Goal: Task Accomplishment & Management: Complete application form

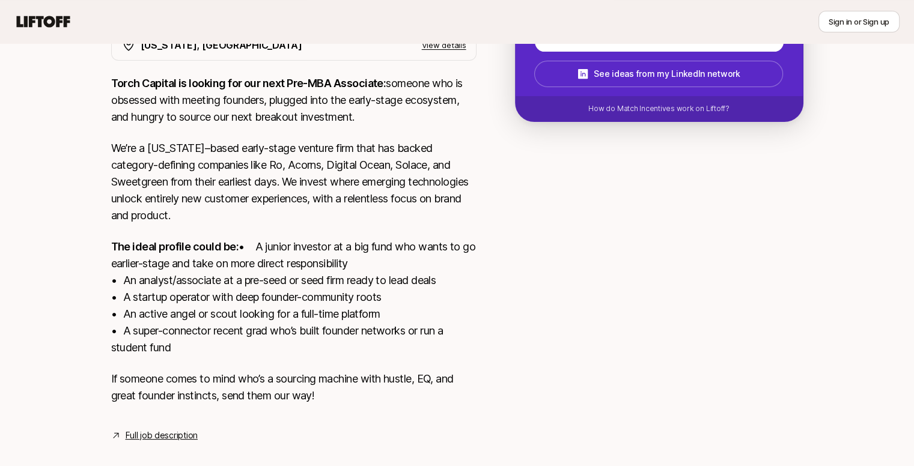
scroll to position [248, 0]
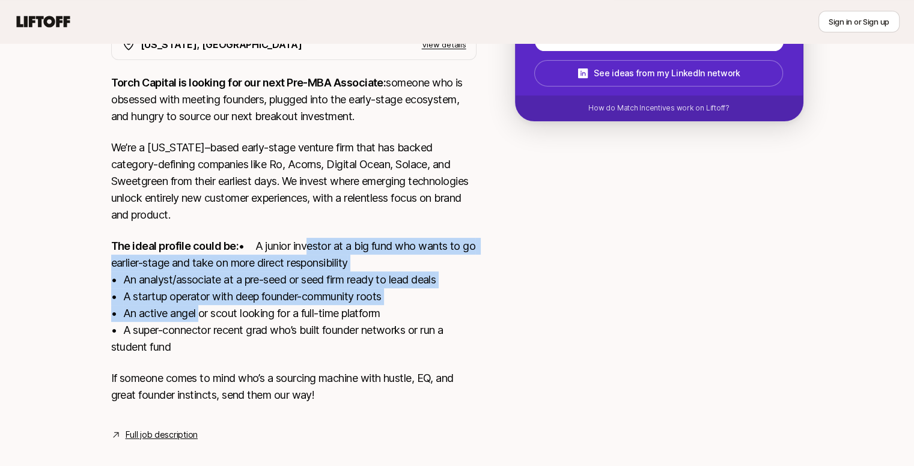
drag, startPoint x: 169, startPoint y: 265, endPoint x: 195, endPoint y: 332, distance: 71.7
click at [195, 332] on p "The ideal profile could be: • A junior investor at a big fund who wants to go e…" at bounding box center [293, 297] width 365 height 118
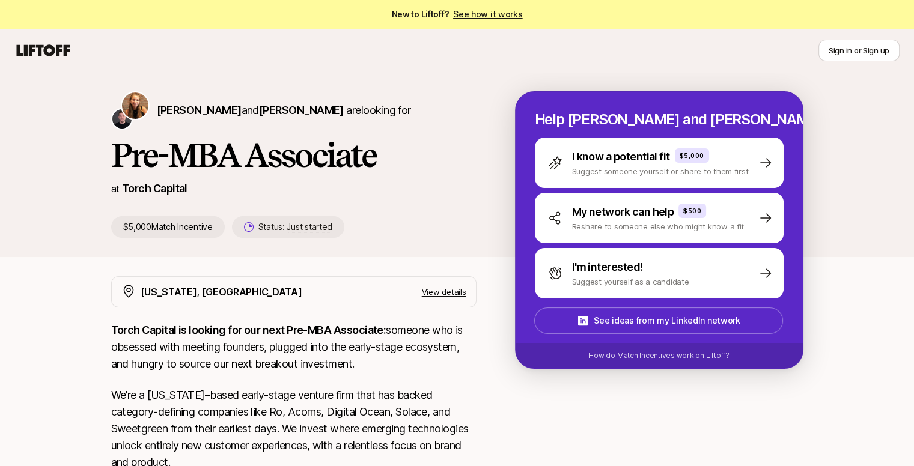
scroll to position [0, 0]
click at [331, 388] on p "We’re a [US_STATE]–based early-stage venture firm that has backed category-defi…" at bounding box center [293, 429] width 365 height 84
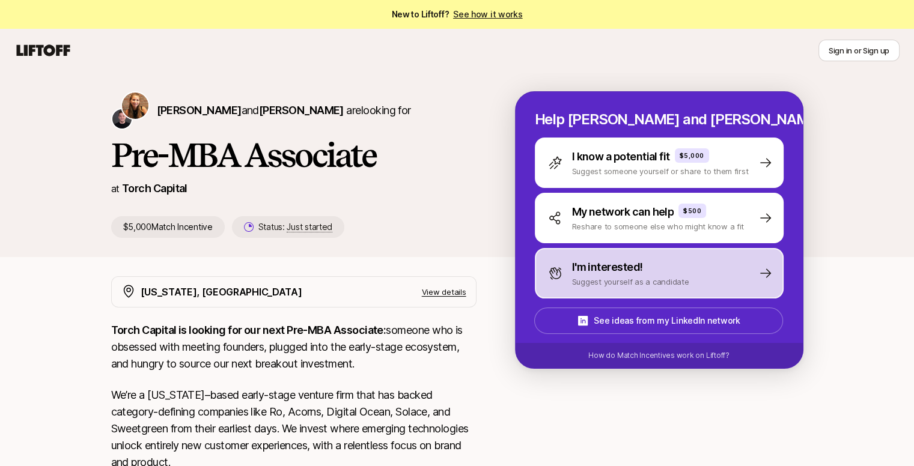
click at [591, 264] on p "I'm interested!" at bounding box center [607, 267] width 71 height 17
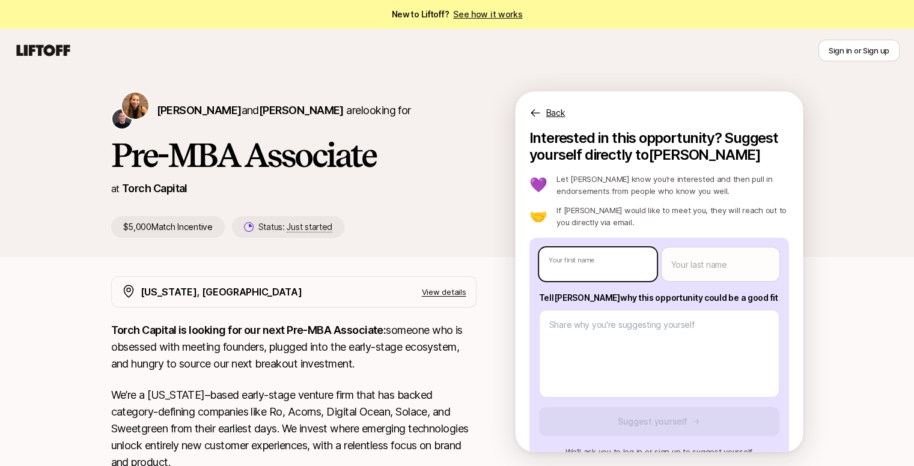
type textarea "x"
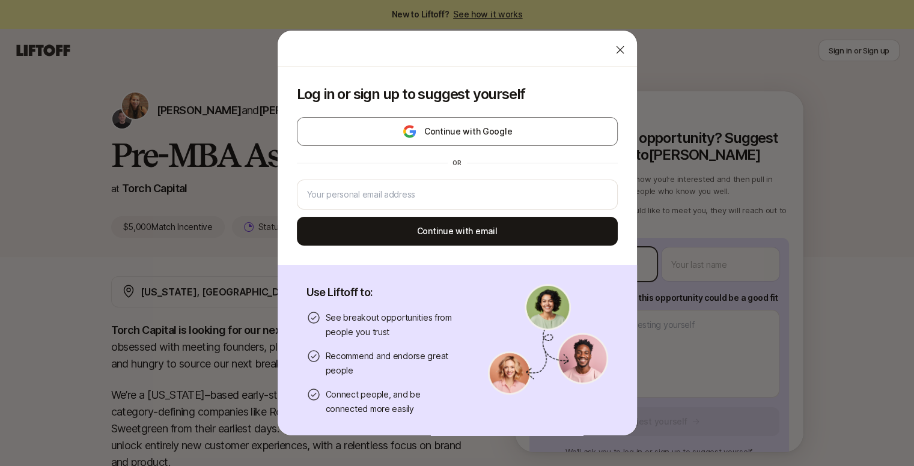
click at [591, 264] on body "New to Liftoff? See how it works Sign in or Sign up Sign in or Sign up Katie Re…" at bounding box center [457, 233] width 914 height 466
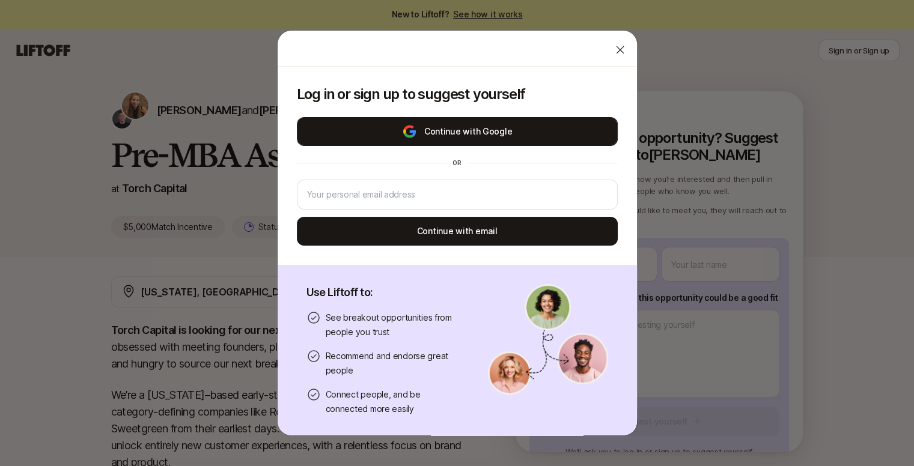
click at [432, 119] on button "Continue with Google" at bounding box center [457, 131] width 321 height 29
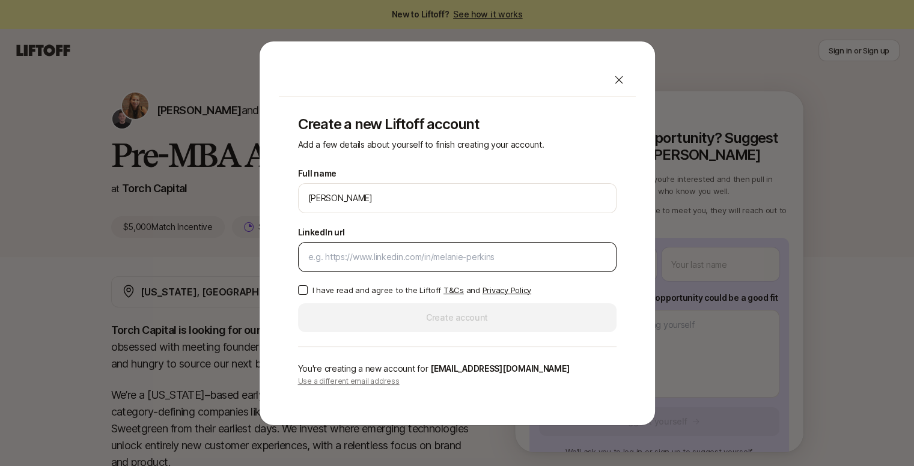
click at [366, 255] on input "LinkedIn url" at bounding box center [457, 257] width 298 height 14
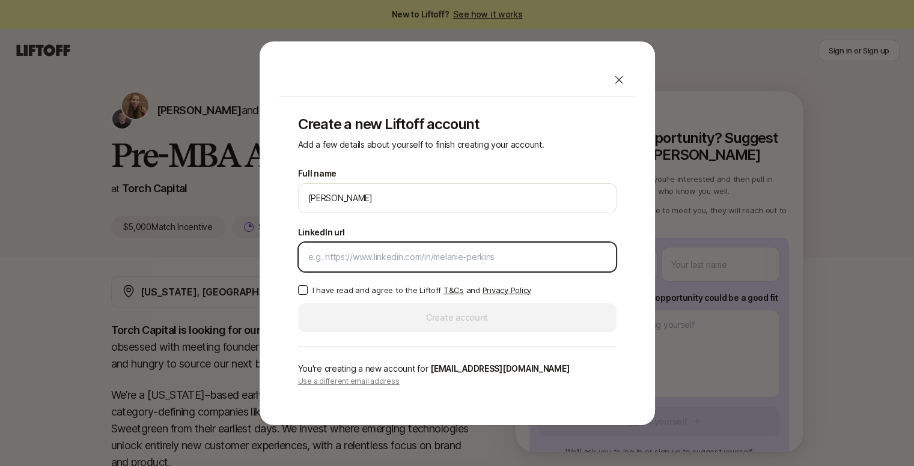
paste input "https://www.linkedin.com/in/oliver-golding-451a33229/?lipi=urn%3Ali%3Apage%3Ad_…"
drag, startPoint x: 321, startPoint y: 257, endPoint x: 755, endPoint y: 291, distance: 435.1
click at [755, 291] on div "Create a new Liftoff account Add a few details about yourself to finish creatin…" at bounding box center [457, 233] width 914 height 385
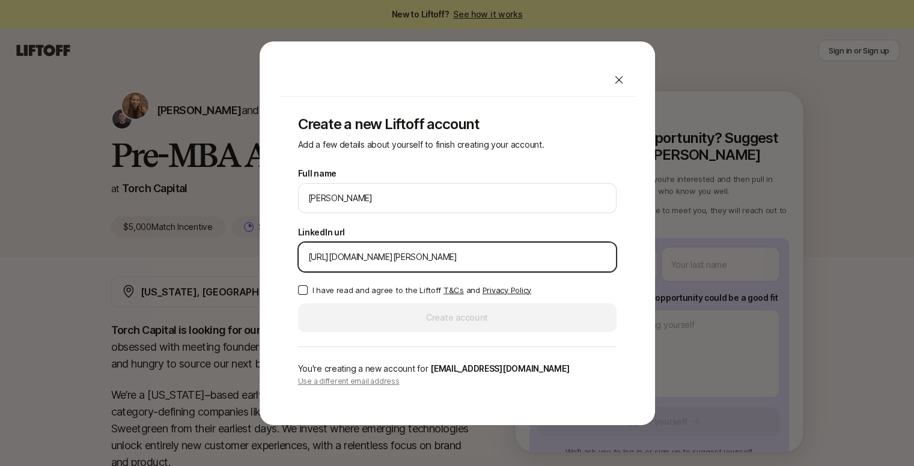
drag, startPoint x: 384, startPoint y: 257, endPoint x: 809, endPoint y: 257, distance: 424.7
click at [809, 257] on div "Create a new Liftoff account Add a few details about yourself to finish creatin…" at bounding box center [457, 233] width 914 height 385
type input "https://www.linkedin.com/in/oliver-golding-451a33229/"
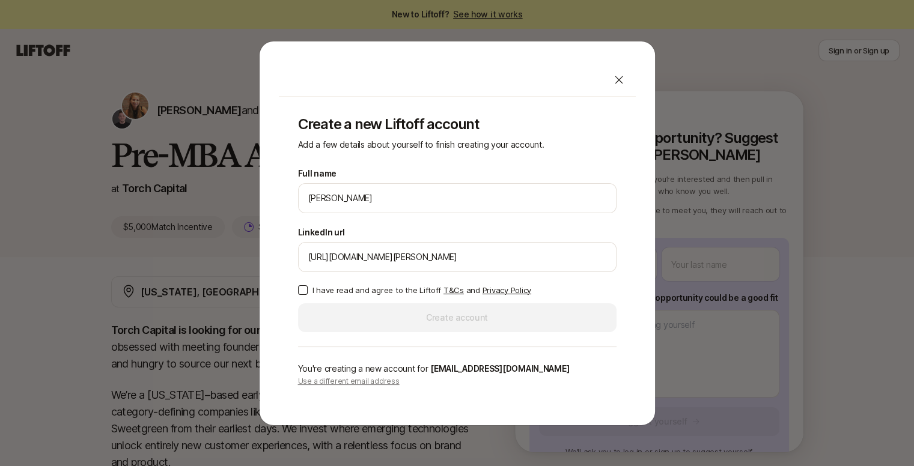
click at [348, 291] on p "I have read and agree to the Liftoff T&Cs and Privacy Policy" at bounding box center [421, 290] width 219 height 12
click at [308, 291] on button "I have read and agree to the Liftoff T&Cs and Privacy Policy" at bounding box center [303, 290] width 10 height 10
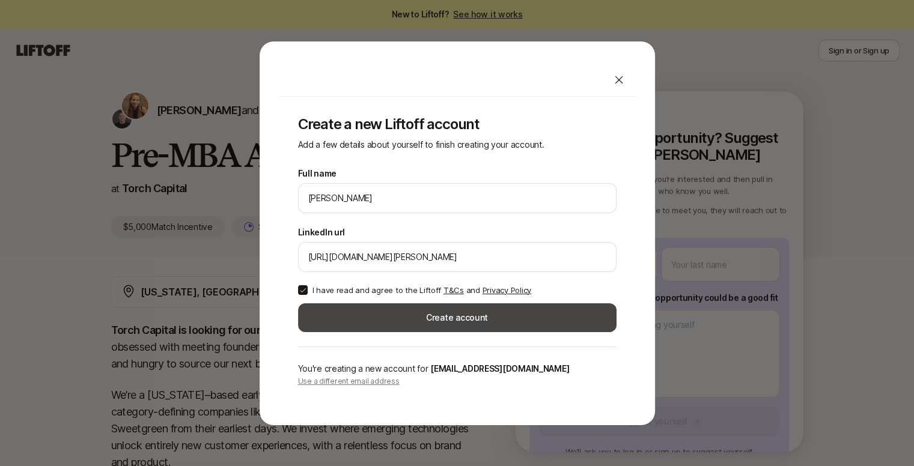
click at [361, 318] on button "Create account" at bounding box center [457, 317] width 318 height 29
type textarea "x"
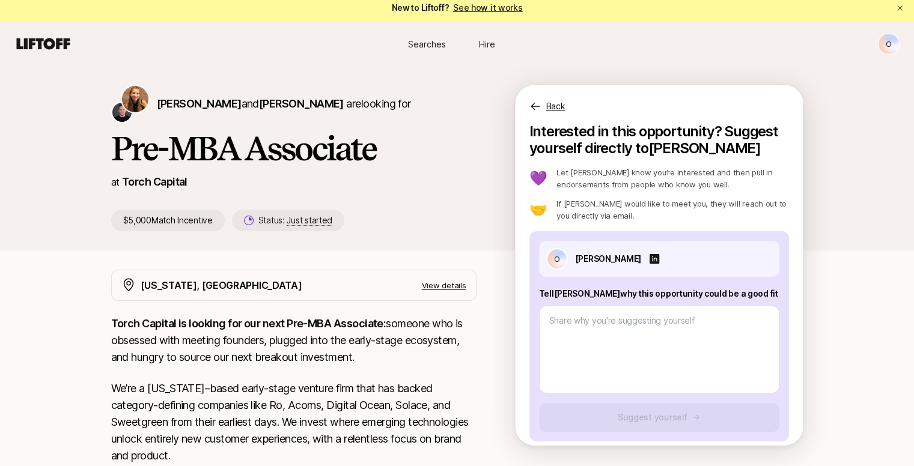
scroll to position [5, 0]
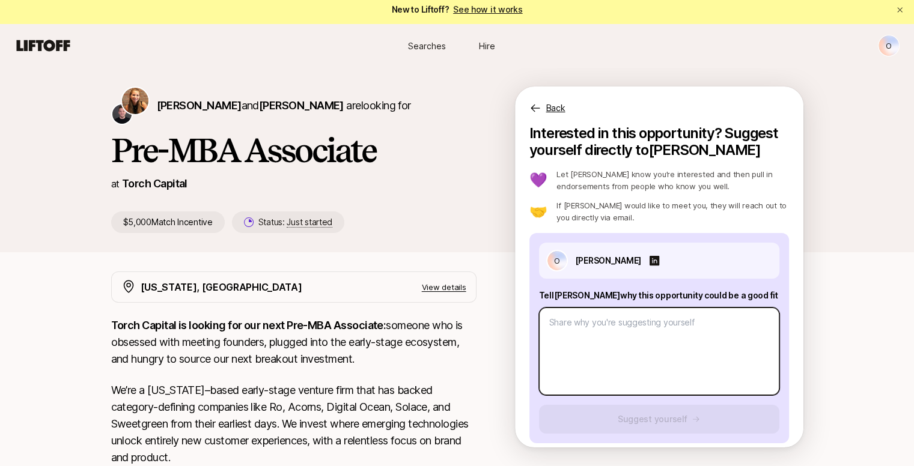
click at [607, 324] on textarea at bounding box center [659, 352] width 240 height 88
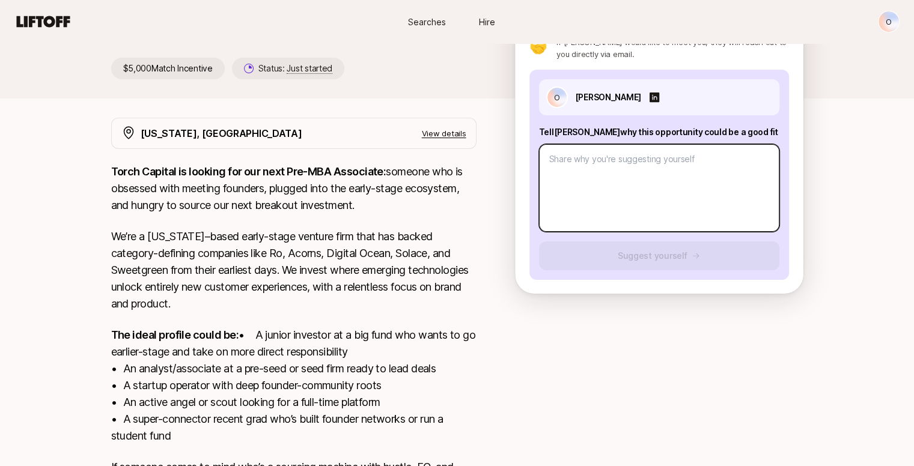
scroll to position [160, 0]
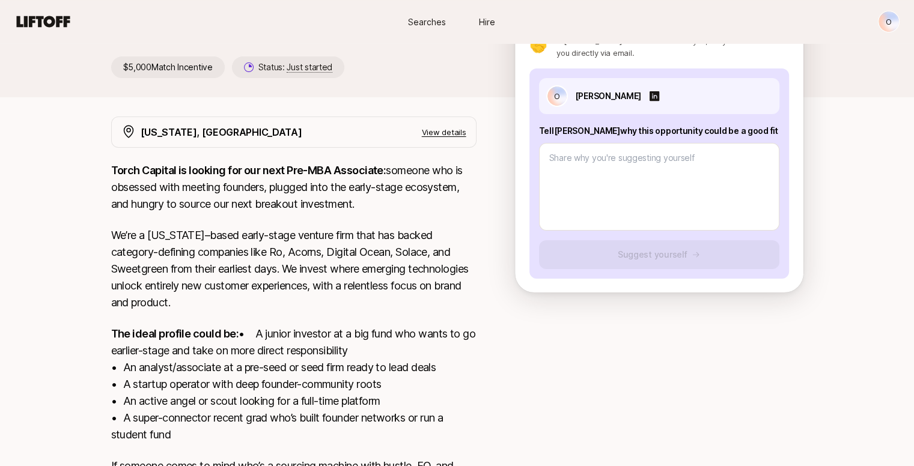
click at [251, 270] on p "We’re a [US_STATE]–based early-stage venture firm that has backed category-defi…" at bounding box center [293, 269] width 365 height 84
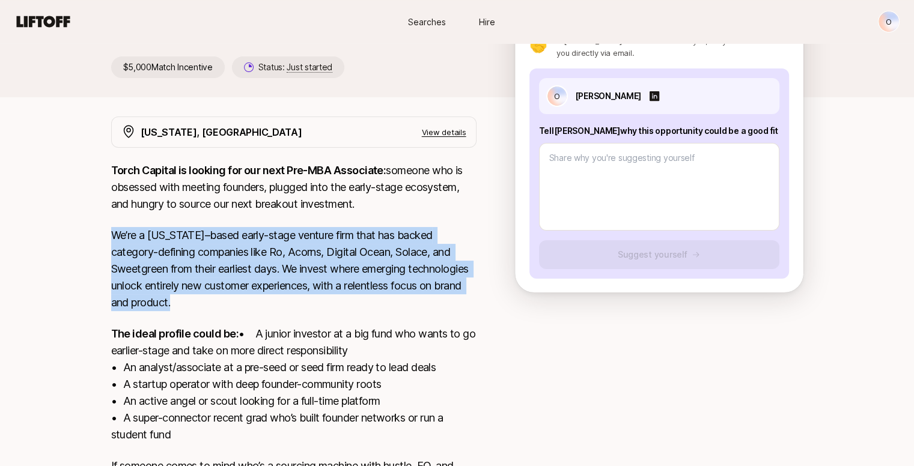
click at [251, 270] on p "We’re a [US_STATE]–based early-stage venture firm that has backed category-defi…" at bounding box center [293, 269] width 365 height 84
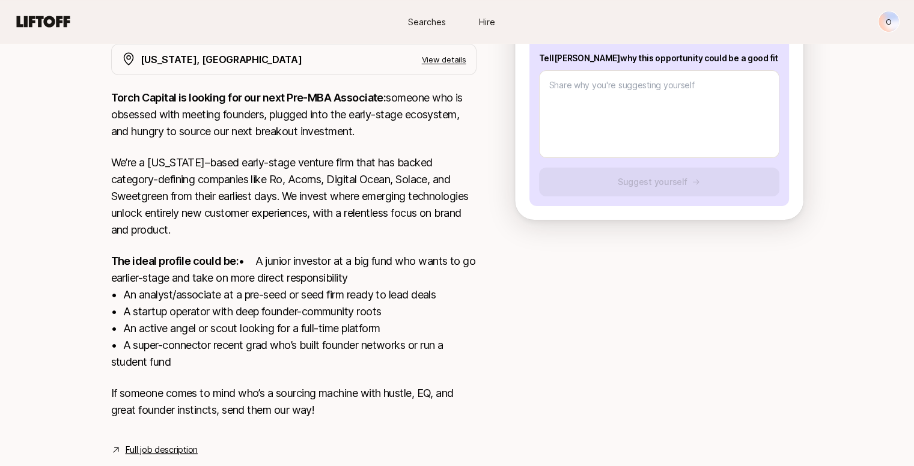
click at [251, 270] on p "The ideal profile could be: • A junior investor at a big fund who wants to go e…" at bounding box center [293, 312] width 365 height 118
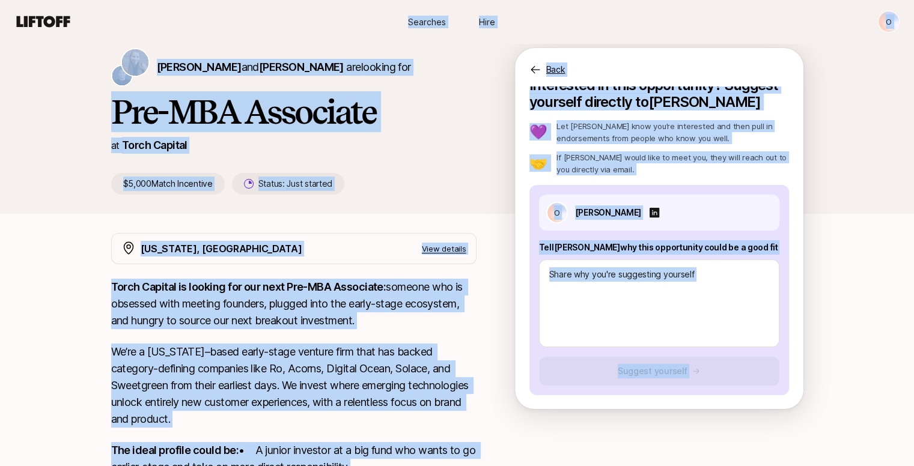
scroll to position [0, 0]
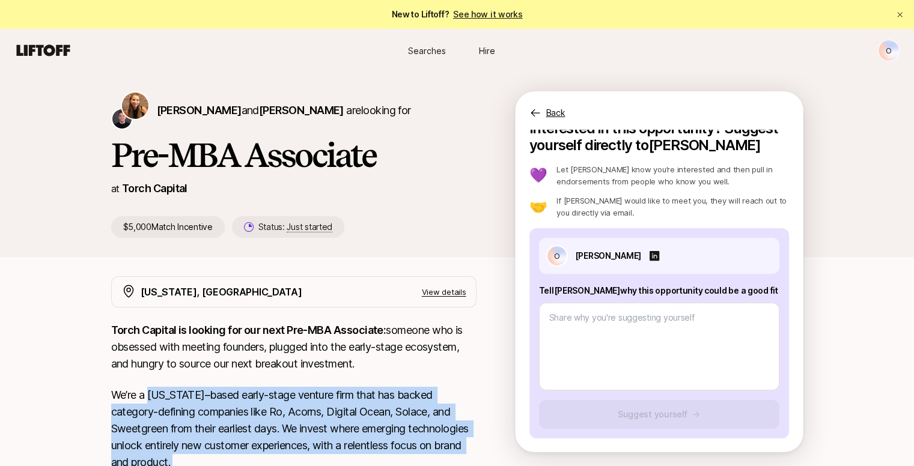
drag, startPoint x: 344, startPoint y: 383, endPoint x: 148, endPoint y: 398, distance: 196.4
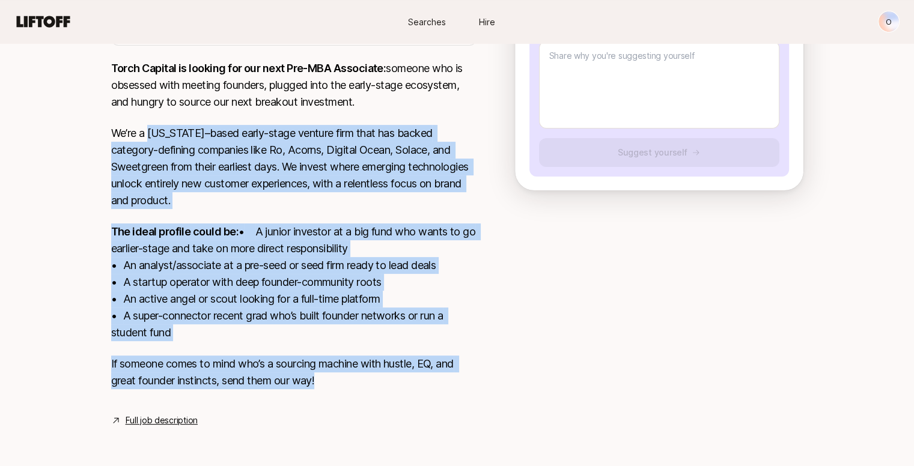
click at [159, 424] on link "Full job description" at bounding box center [162, 420] width 72 height 14
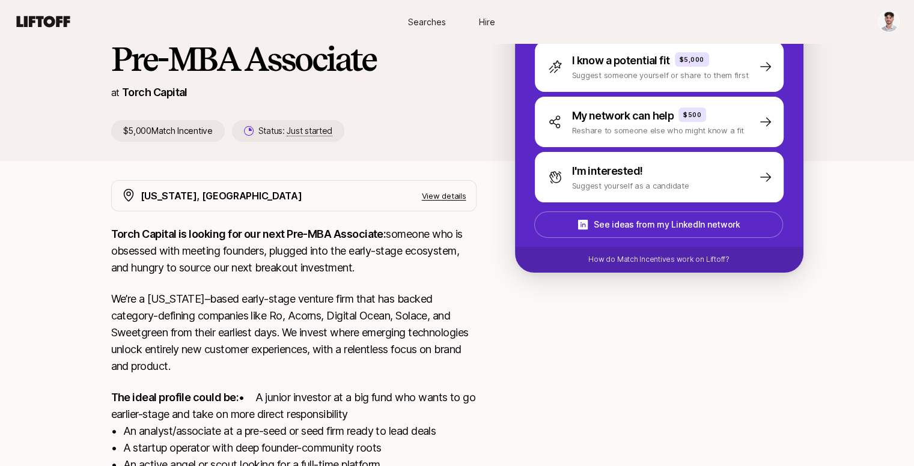
scroll to position [84, 0]
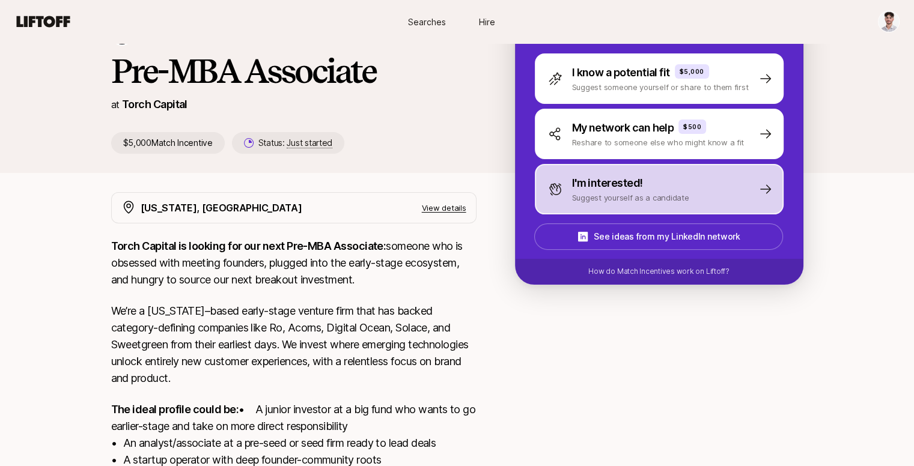
click at [583, 180] on p "I'm interested!" at bounding box center [607, 183] width 71 height 17
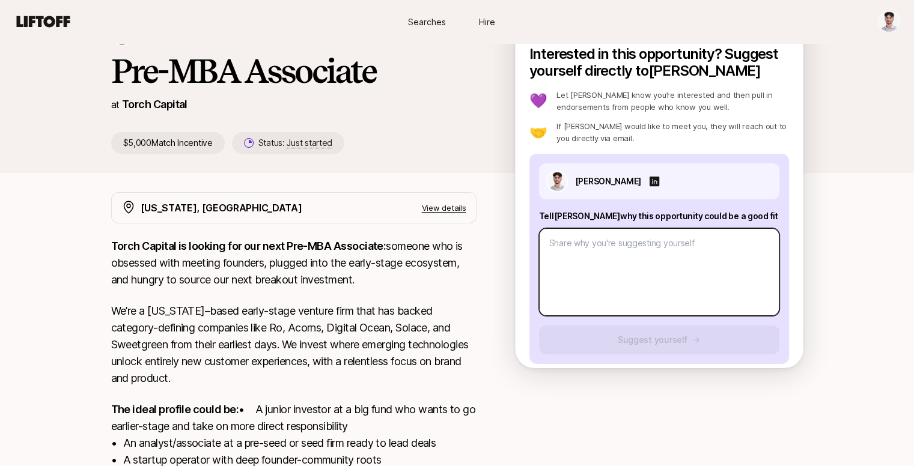
click at [601, 265] on textarea at bounding box center [659, 272] width 240 height 88
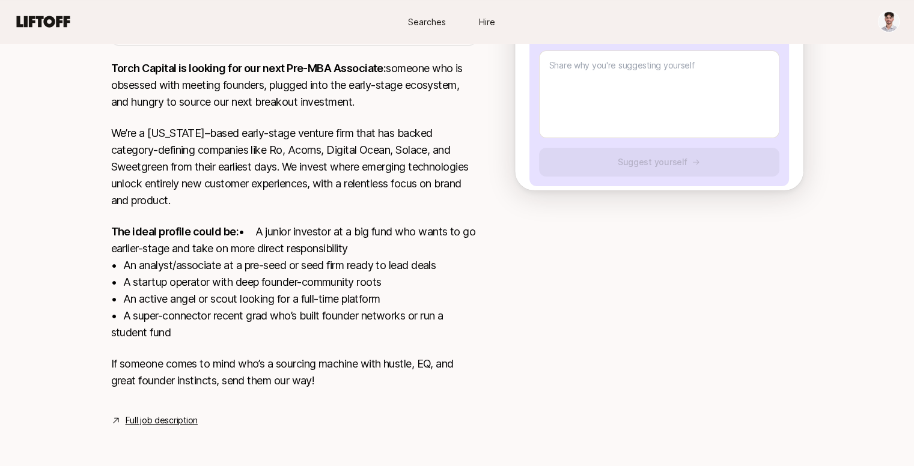
click at [161, 418] on link "Full job description" at bounding box center [162, 420] width 72 height 14
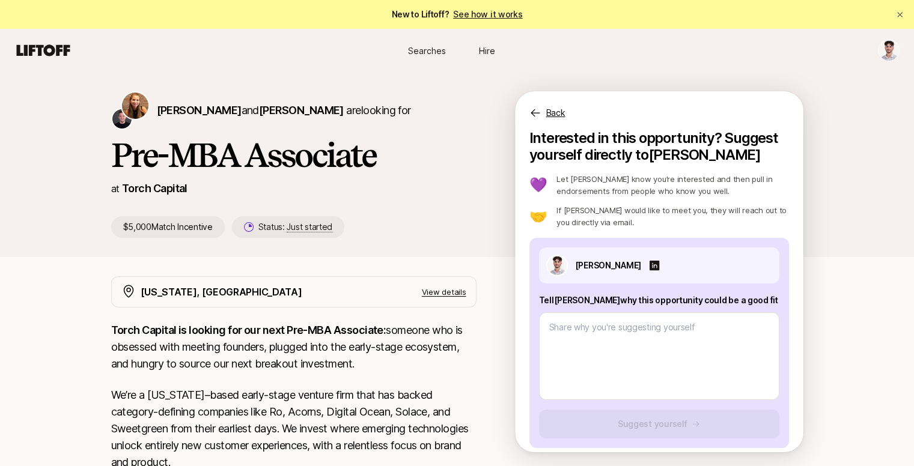
scroll to position [0, 0]
click at [451, 291] on p "View details" at bounding box center [444, 292] width 44 height 12
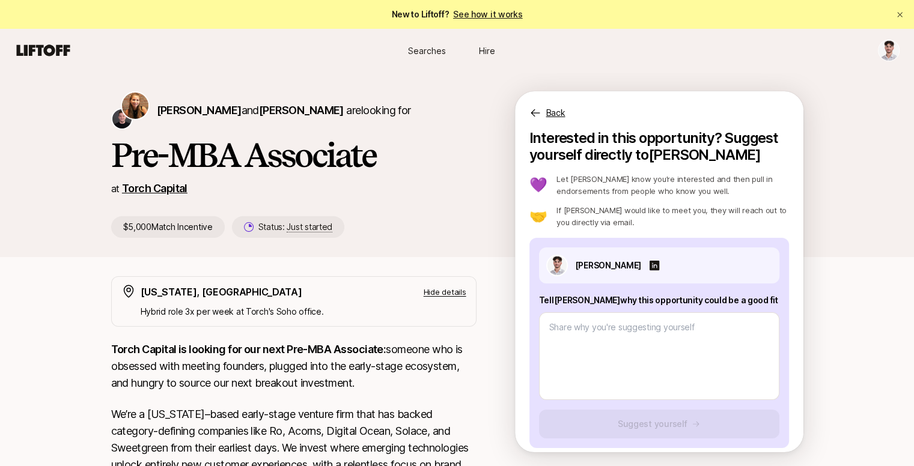
click at [124, 186] on link "Torch Capital" at bounding box center [154, 188] width 65 height 13
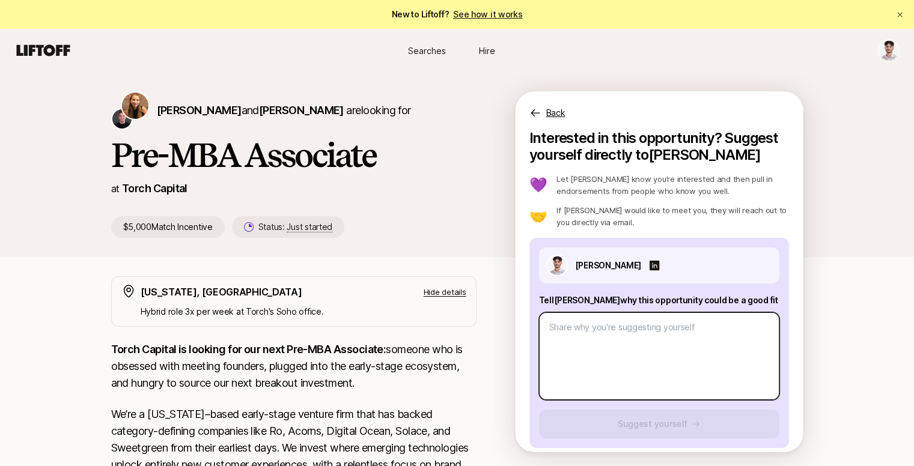
click at [646, 350] on textarea at bounding box center [659, 356] width 240 height 88
paste textarea "8. Lore ipsumdolor sitame con adi elit seddoei tempo? I’u laboree dolor MA aliq…"
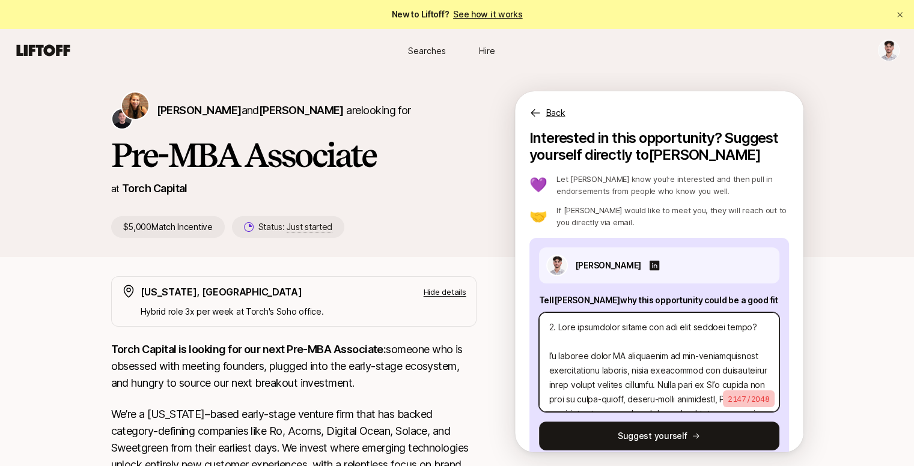
type textarea "x"
type textarea "8. Lore ipsumdolor sitame con adi elit seddoei tempo? I’u laboree dolor MA aliq…"
drag, startPoint x: 568, startPoint y: 350, endPoint x: 525, endPoint y: 312, distance: 57.9
click at [525, 312] on div "Interested in this opportunity? Suggest yourself directly to [PERSON_NAME] 💜 Le…" at bounding box center [659, 291] width 288 height 323
type textarea "x"
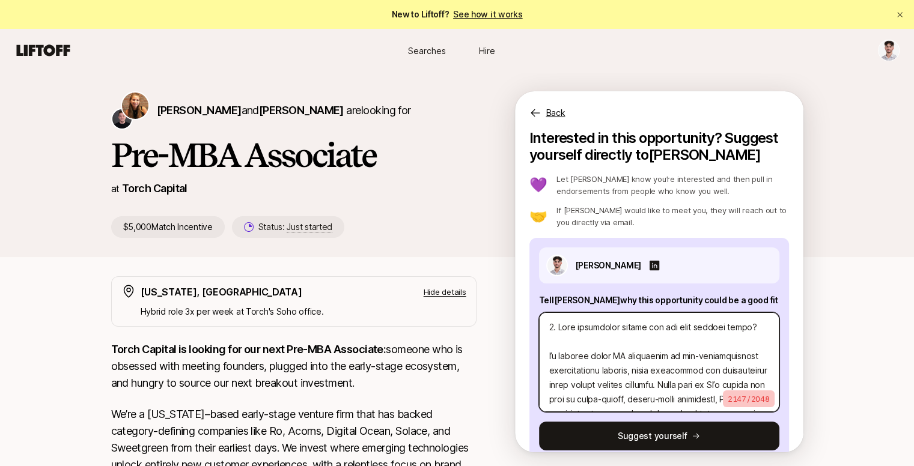
type textarea "L’i dolorsi ametc AD elitseddoe te inc-utlaboreetdolo magnaaliquaen adminim, ve…"
type textarea "x"
type textarea "L’i dolorsi ametc AD elitseddoe te inc-utlaboreetdo magnaaliquaen adminim, veni…"
click at [658, 399] on textarea at bounding box center [659, 362] width 240 height 100
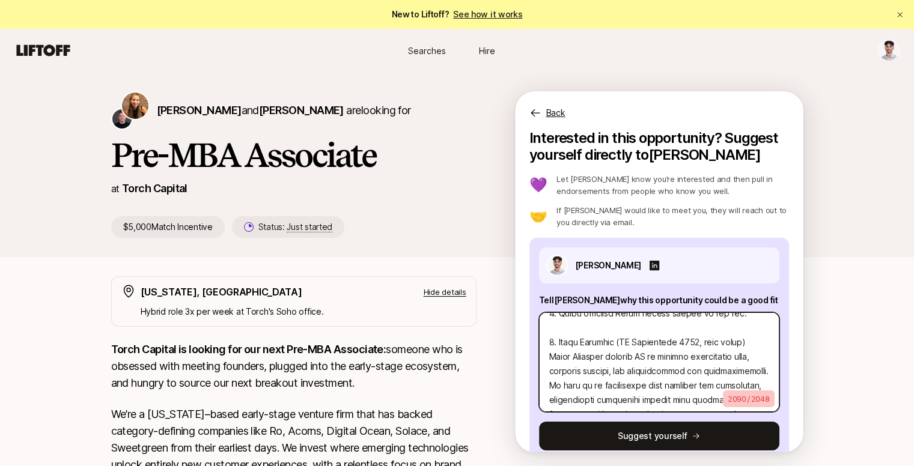
scroll to position [213, 0]
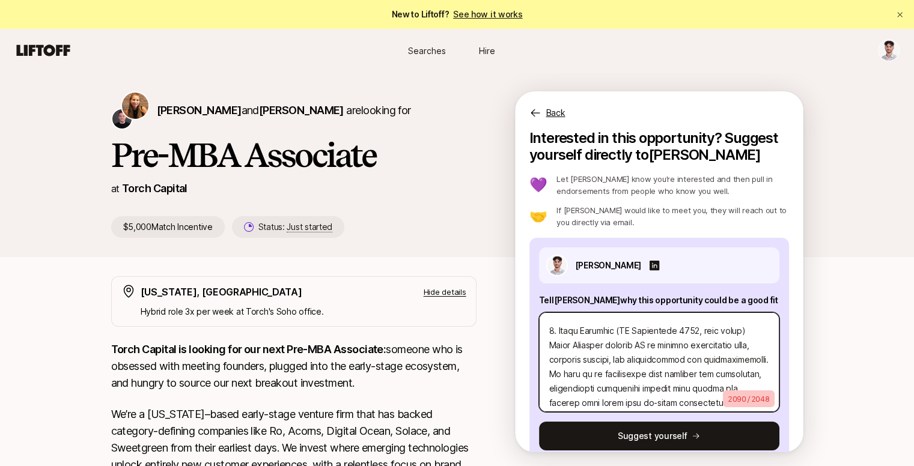
click at [558, 328] on textarea at bounding box center [659, 362] width 240 height 100
type textarea "x"
type textarea "L’i dolorsi ametc AD elitseddoe te inc-utlaboreetdo magnaaliquaen adminim, veni…"
type textarea "x"
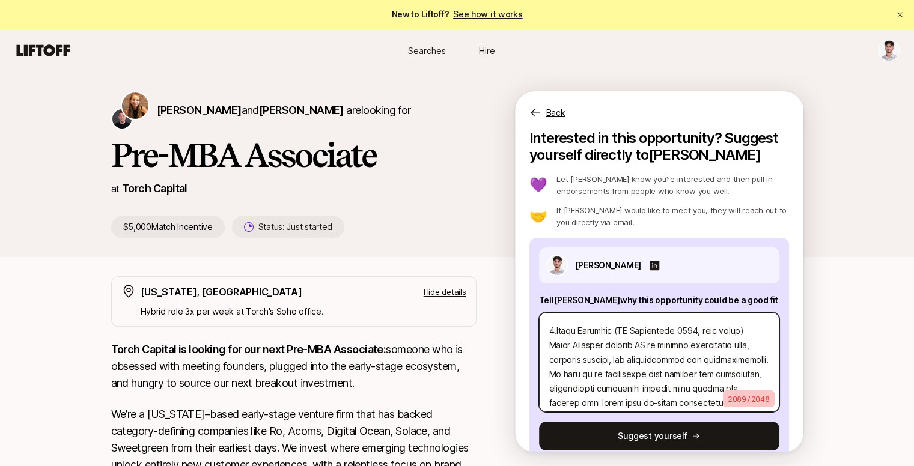
type textarea "L’i dolorsi ametc AD elitseddoe te inc-utlaboreetdo magnaaliquaen adminim, veni…"
type textarea "x"
type textarea "L’i dolorsi ametc AD elitseddoe te inc-utlaboreetdo magnaaliquaen adminim, veni…"
type textarea "x"
type textarea "L’i dolorsi ametc AD elitseddoe te inc-utlaboreetdo magnaaliquaen adminim, veni…"
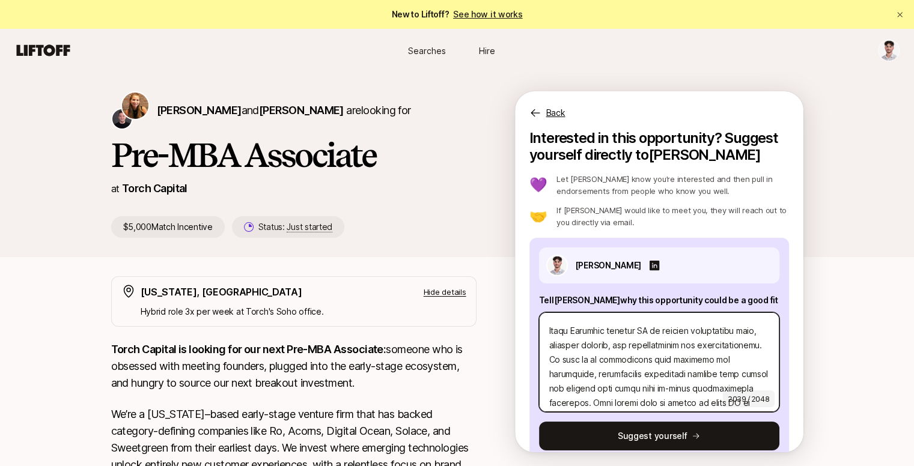
scroll to position [198, 0]
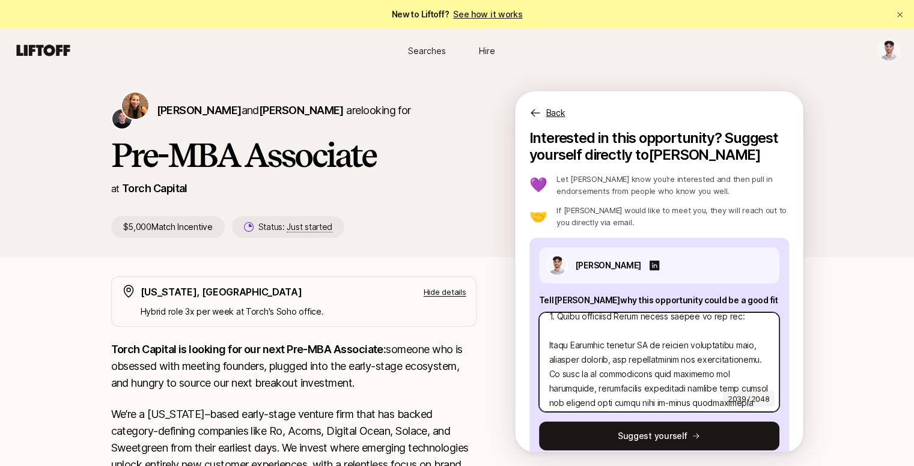
type textarea "x"
type textarea "L’i dolorsi ametc AD elitseddoe te inc-utlaboreetdo magnaaliquaen adminim, veni…"
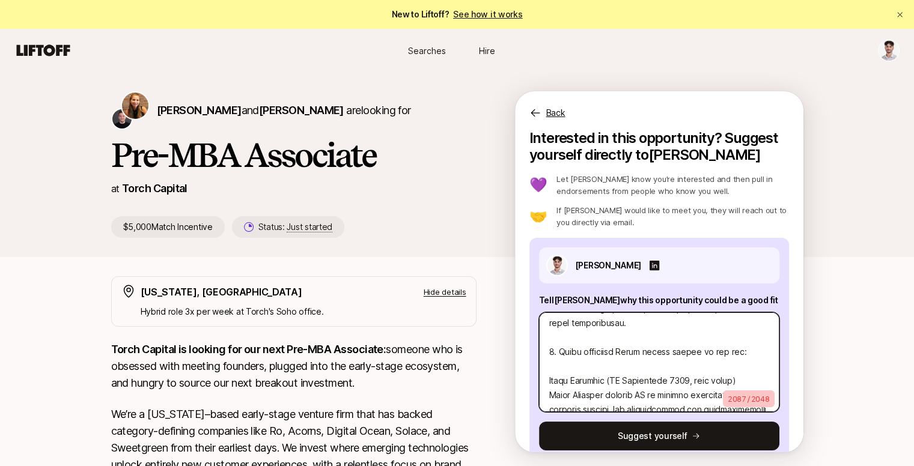
scroll to position [163, 0]
drag, startPoint x: 572, startPoint y: 368, endPoint x: 514, endPoint y: 339, distance: 65.0
click at [515, 339] on div "Interested in this opportunity? Suggest yourself directly to [PERSON_NAME] 💜 Le…" at bounding box center [659, 291] width 288 height 323
type textarea "x"
type textarea "L’i dolorsi ametc AD elitseddoe te inc-utlaboreetdo magnaaliquaen adminim, veni…"
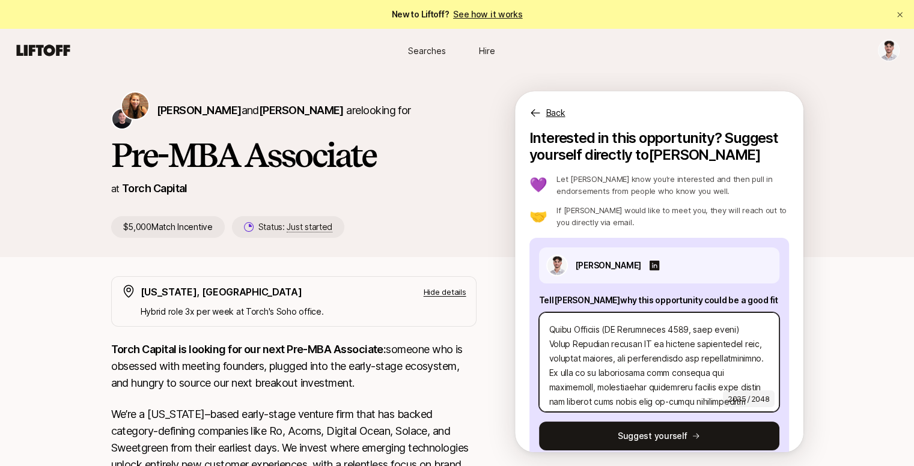
scroll to position [186, 0]
type textarea "x"
type textarea "L’i dolorsi ametc AD elitseddoe te inc-utlaboreetdo magnaaliquaen adminim, veni…"
click at [586, 363] on textarea at bounding box center [659, 362] width 240 height 100
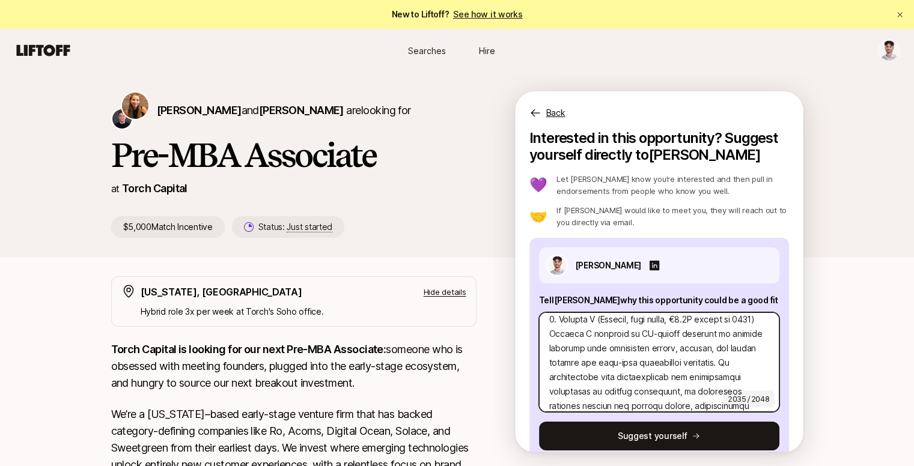
scroll to position [358, 0]
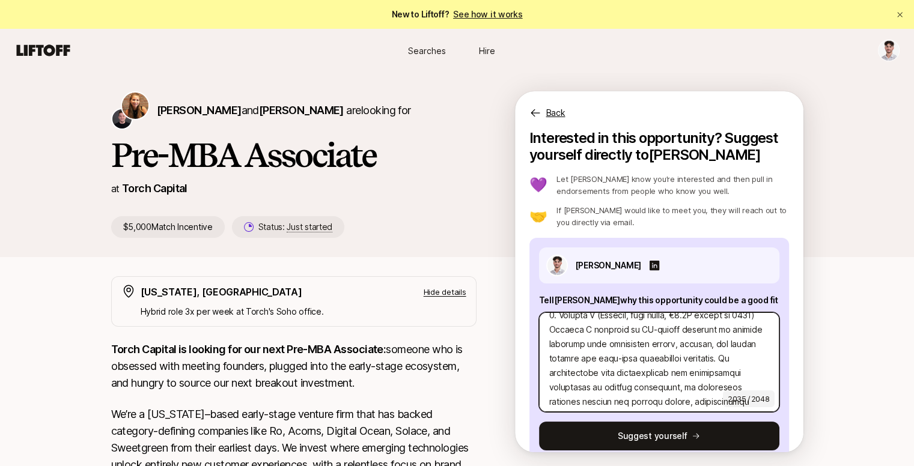
click at [723, 342] on textarea at bounding box center [659, 362] width 240 height 100
type textarea "x"
type textarea "L’i dolorsi ametc AD elitseddoe te inc-utlaboreetdo magnaaliquaen adminim, veni…"
type textarea "x"
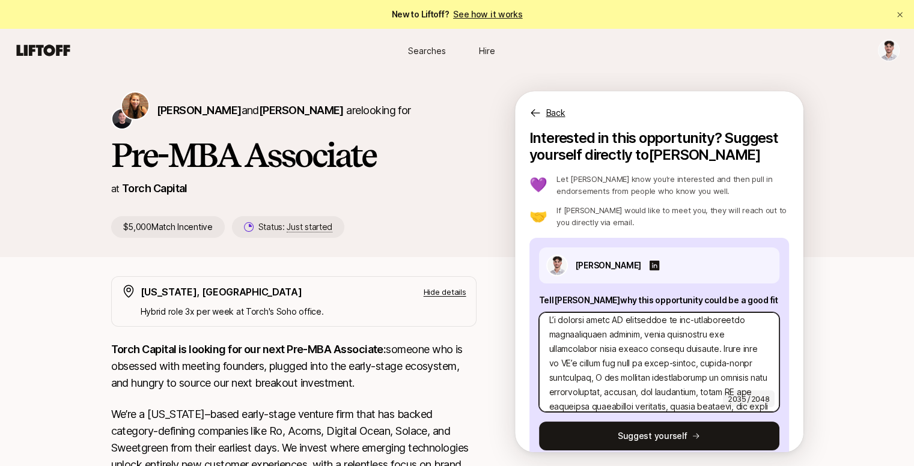
scroll to position [0, 0]
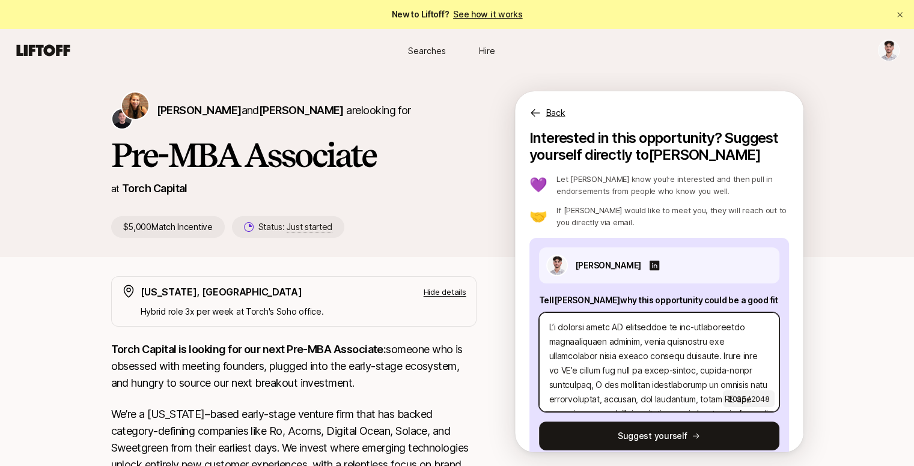
click at [658, 395] on textarea at bounding box center [659, 362] width 240 height 100
type textarea "L’i dolorsi ametc AD elitseddoe te inc-utlaboreetdo magnaaliquaen adminim, veni…"
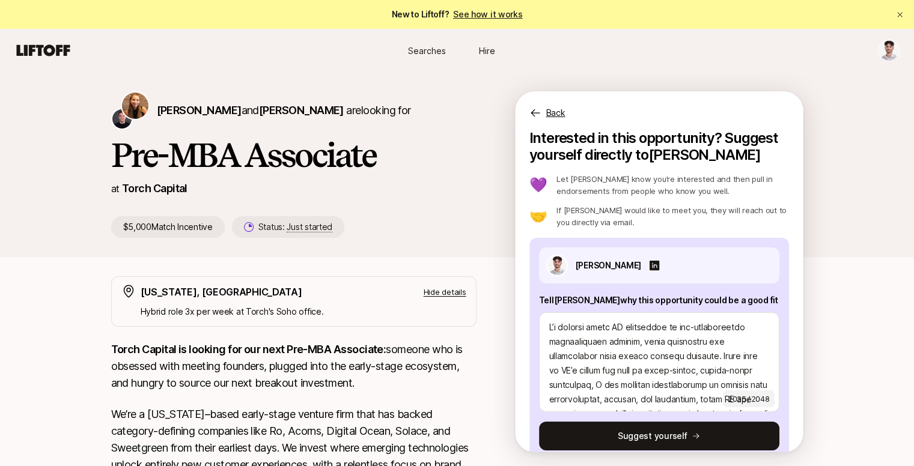
drag, startPoint x: 658, startPoint y: 395, endPoint x: 678, endPoint y: 73, distance: 322.6
click at [678, 73] on div "[PERSON_NAME] and [PERSON_NAME] are looking for Pre-MBA Associate at Torch Capi…" at bounding box center [457, 164] width 914 height 185
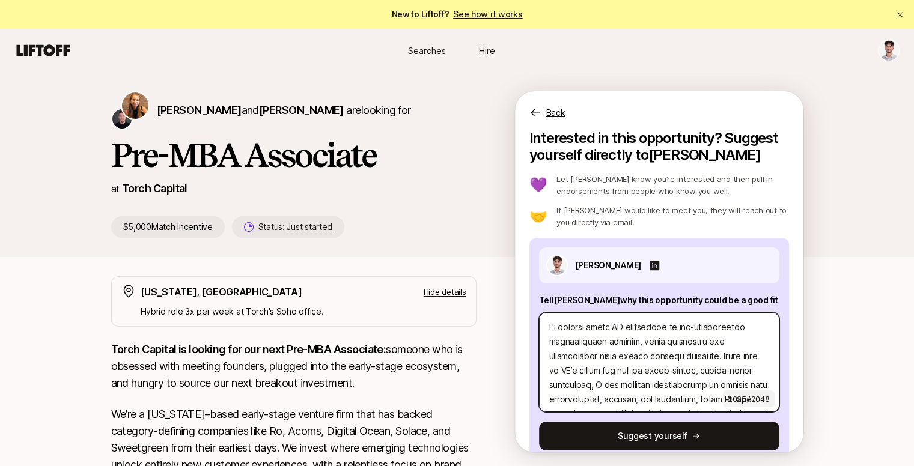
click at [668, 392] on textarea at bounding box center [659, 362] width 240 height 100
click at [666, 399] on textarea at bounding box center [659, 362] width 240 height 100
type textarea "x"
type textarea "L’i dolorsi ametc AD elitseddoe te inc-utlaboreetdo magnaaliquaen adminim, veni…"
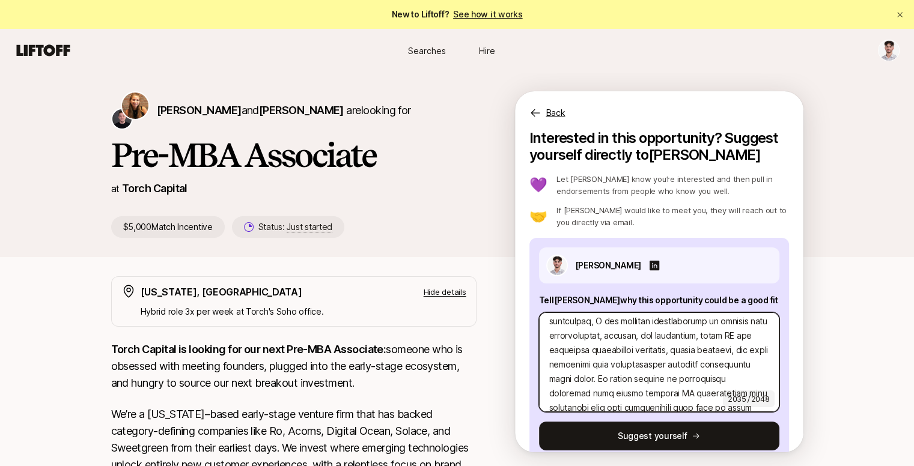
scroll to position [62, 0]
type textarea "x"
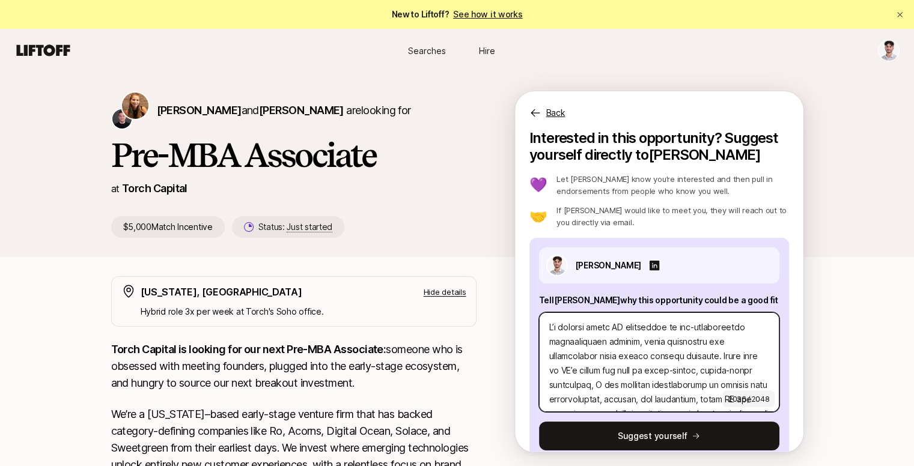
scroll to position [591, 0]
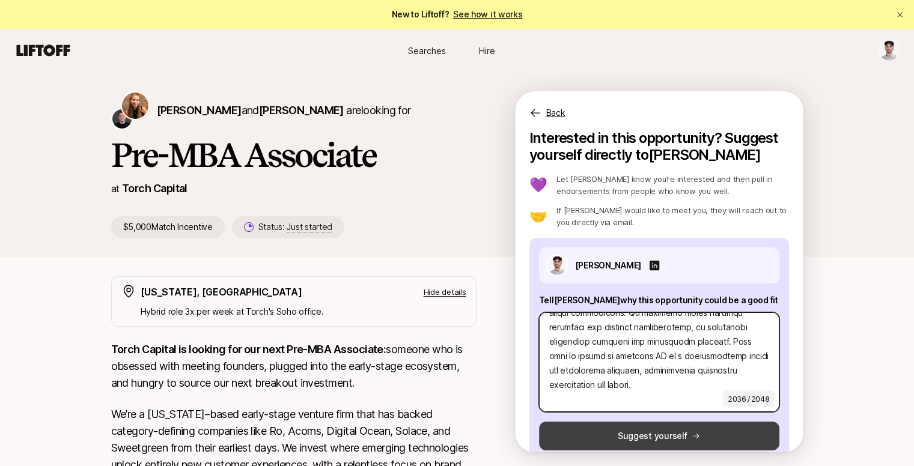
type textarea "L’i dolorsi ametc AD elitseddoe te inc-utlaboreetdo magnaaliquaen adminim, veni…"
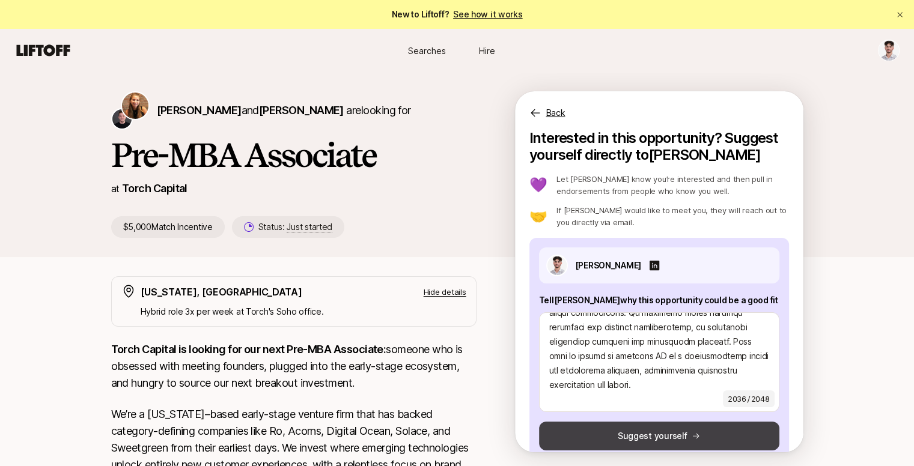
click at [645, 434] on button "Suggest yourself" at bounding box center [659, 436] width 240 height 29
type textarea "x"
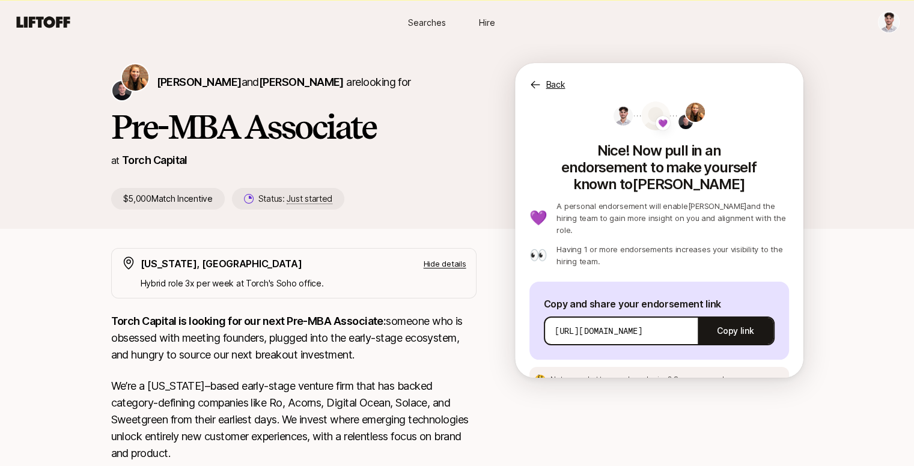
scroll to position [0, 0]
